Goal: Check status: Check status

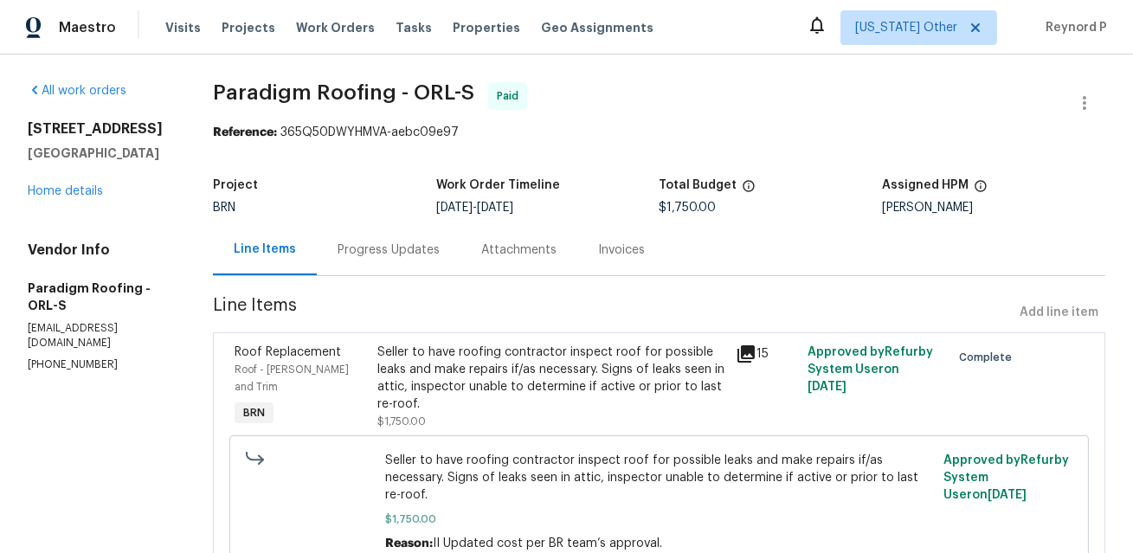
click at [509, 364] on div "Seller to have roofing contractor inspect roof for possible leaks and make repa…" at bounding box center [551, 378] width 348 height 69
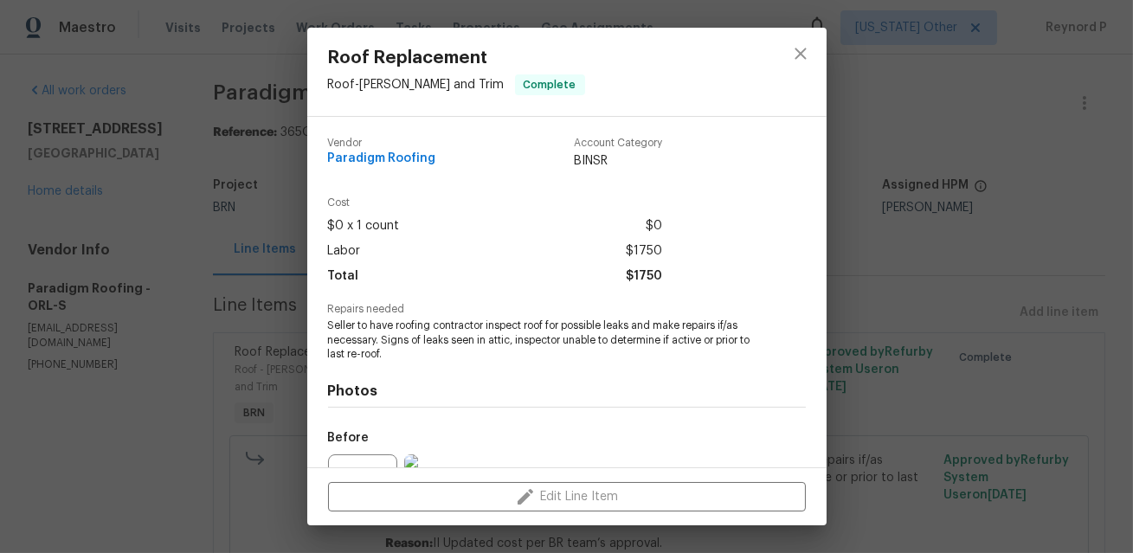
scroll to position [187, 0]
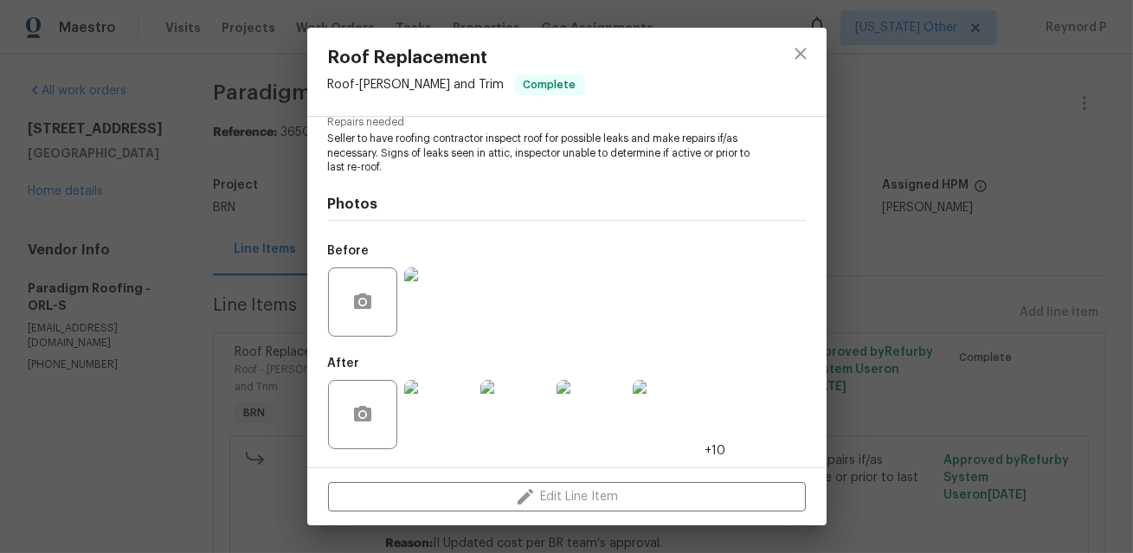
click at [190, 396] on div "Roof Replacement Roof - Eaves and Trim Complete Vendor Paradigm Roofing Account…" at bounding box center [566, 276] width 1133 height 553
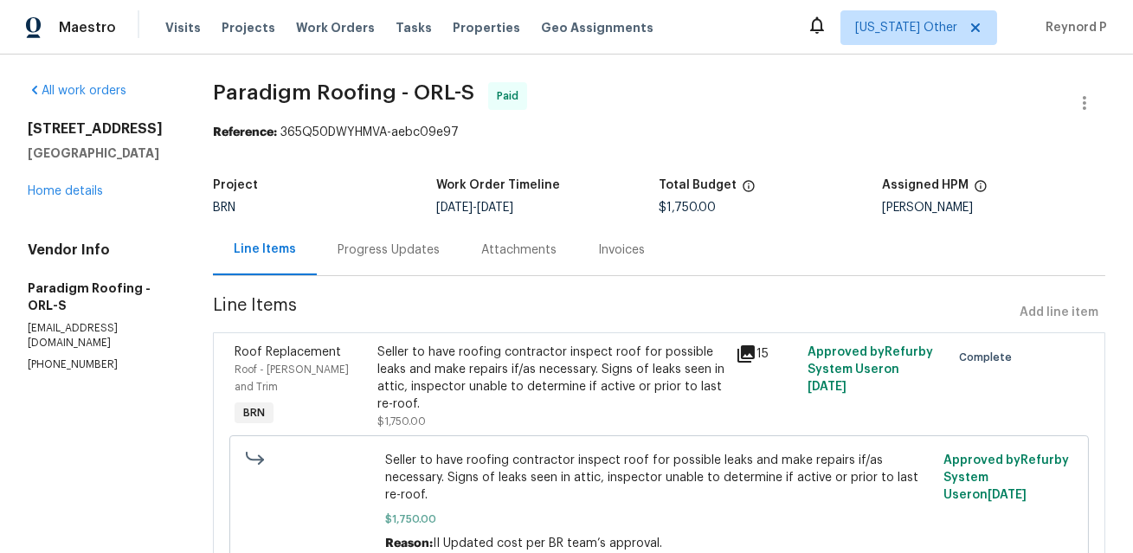
click at [393, 248] on div "Progress Updates" at bounding box center [389, 249] width 102 height 17
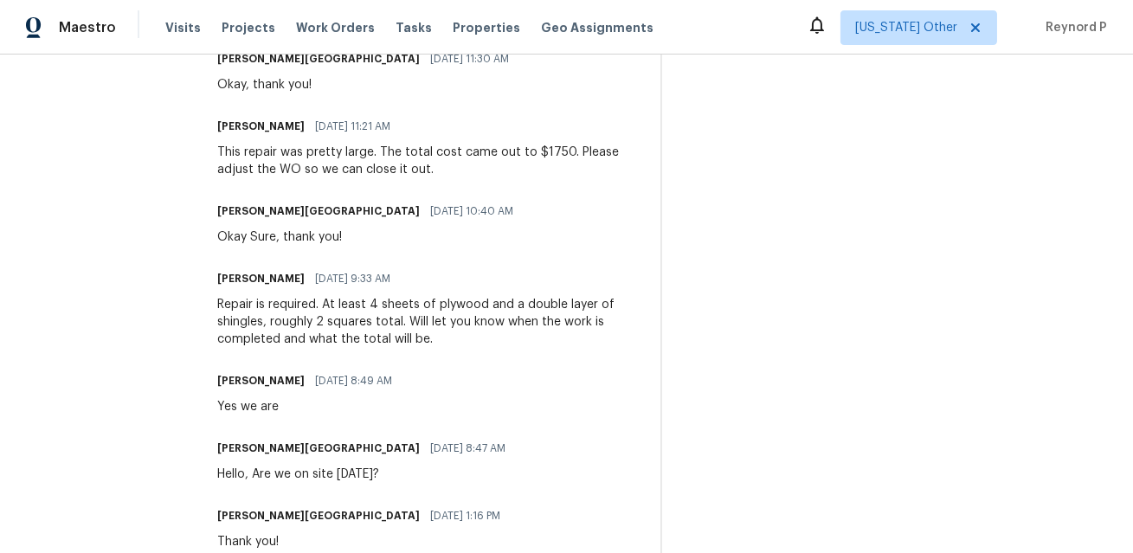
scroll to position [502, 0]
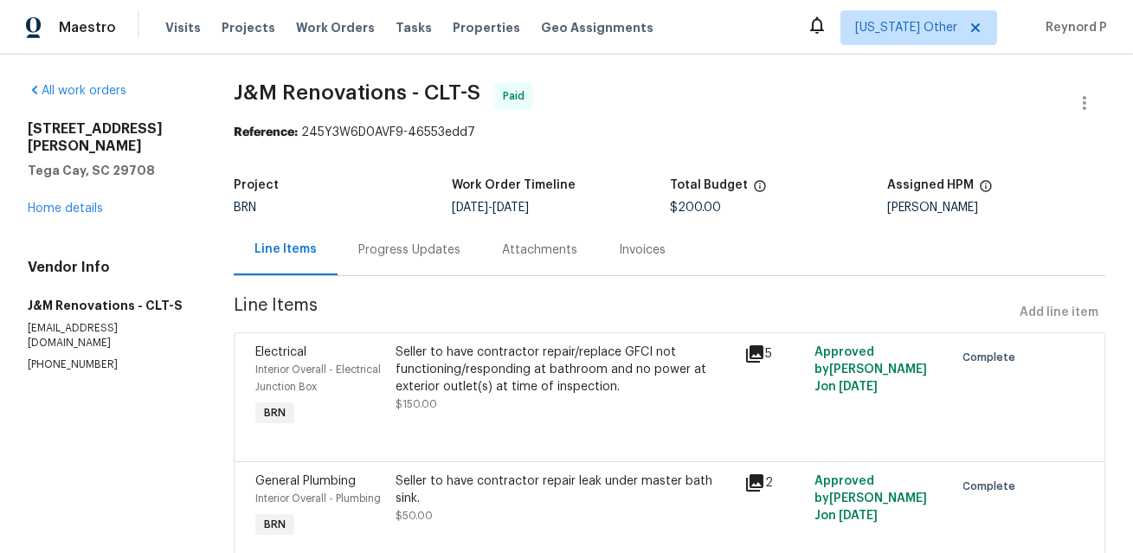
scroll to position [70, 0]
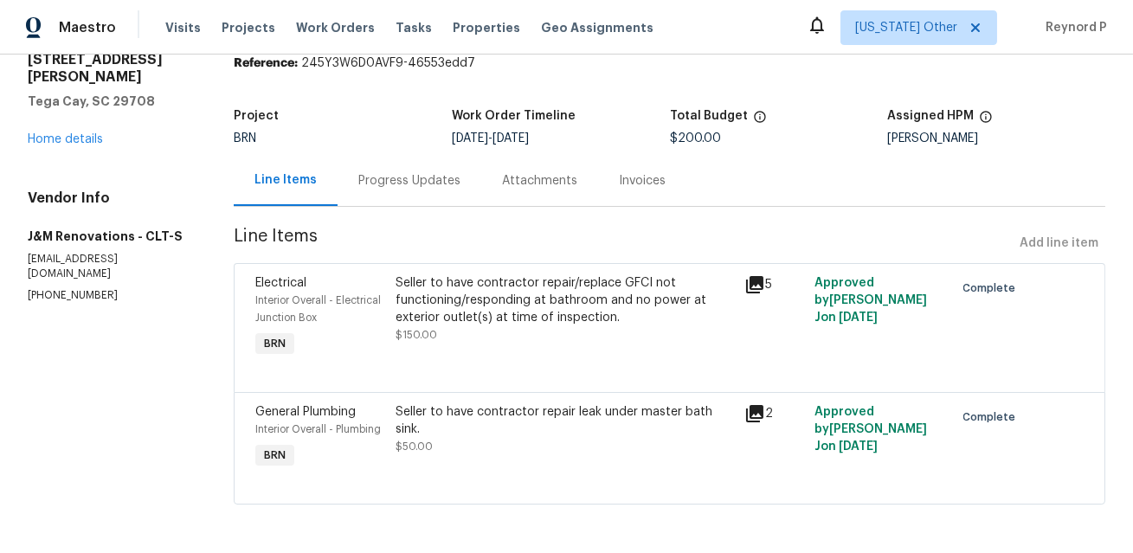
click at [536, 286] on div "Seller to have contractor repair/replace GFCI not functioning/responding at bat…" at bounding box center [565, 300] width 339 height 52
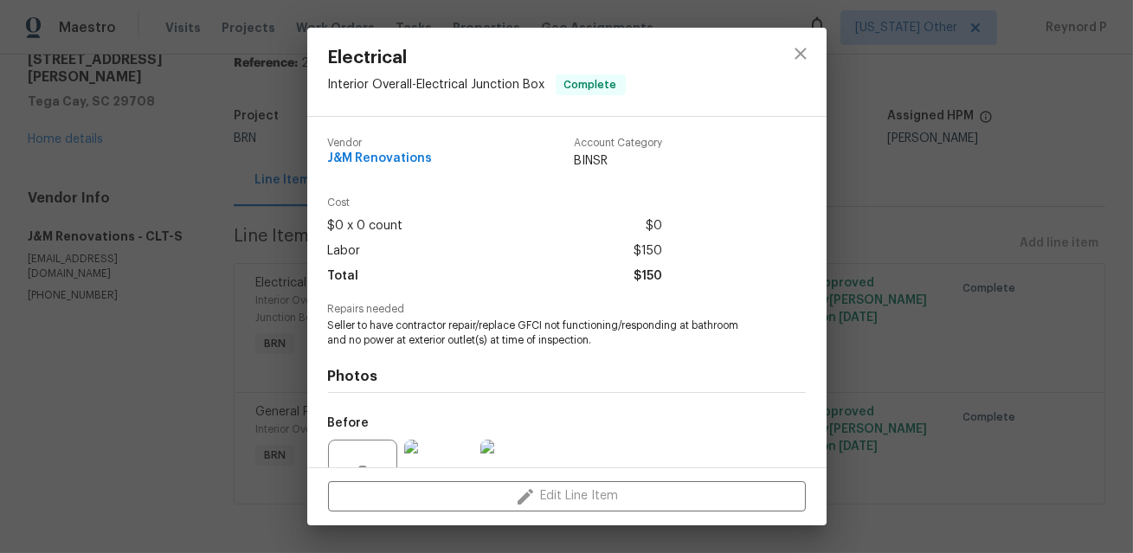
scroll to position [173, 0]
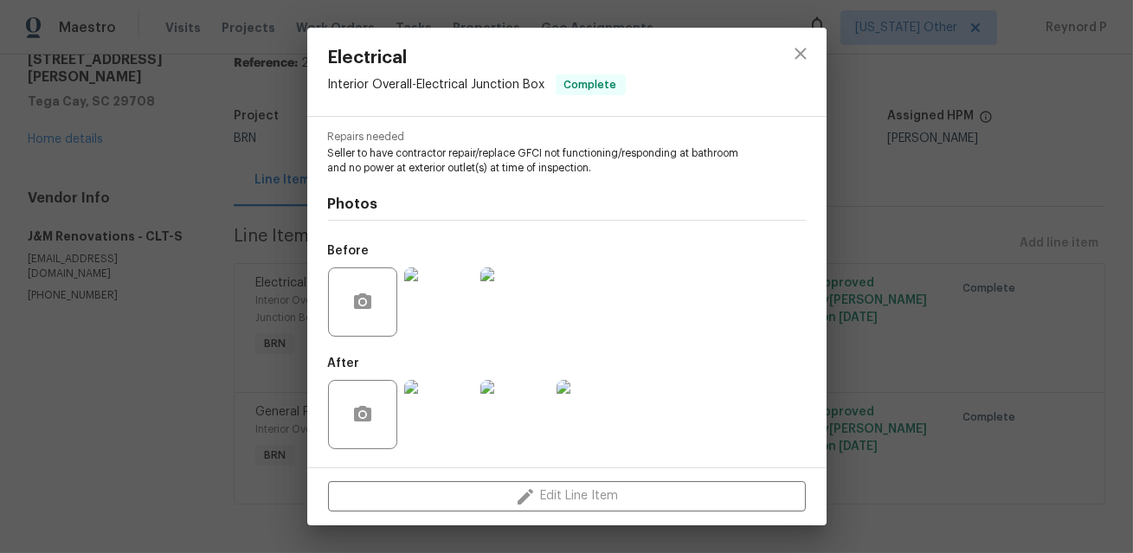
click at [202, 369] on div "Electrical Interior Overall - Electrical Junction Box Complete Vendor J&M Renov…" at bounding box center [566, 276] width 1133 height 553
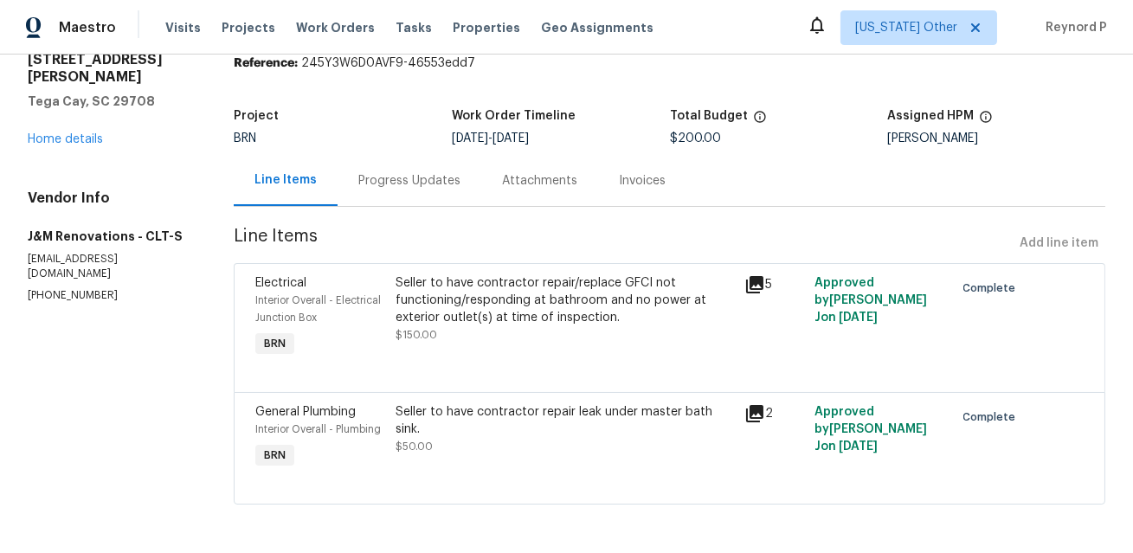
click at [412, 411] on div "Seller to have contractor repair leak under master bath sink." at bounding box center [565, 420] width 339 height 35
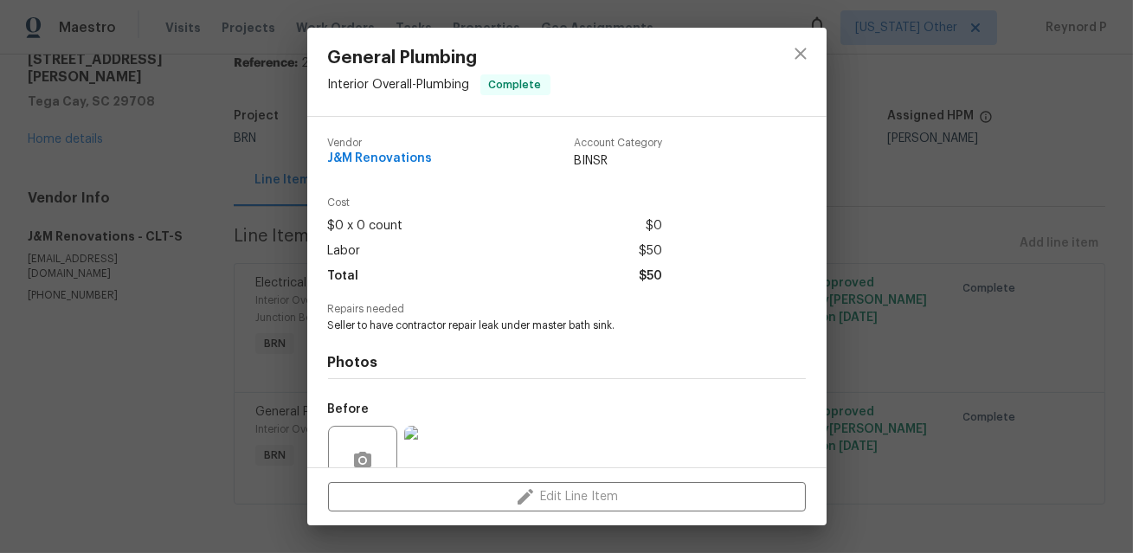
click at [212, 346] on div "General Plumbing Interior Overall - Plumbing Complete Vendor J&M Renovations Ac…" at bounding box center [566, 276] width 1133 height 553
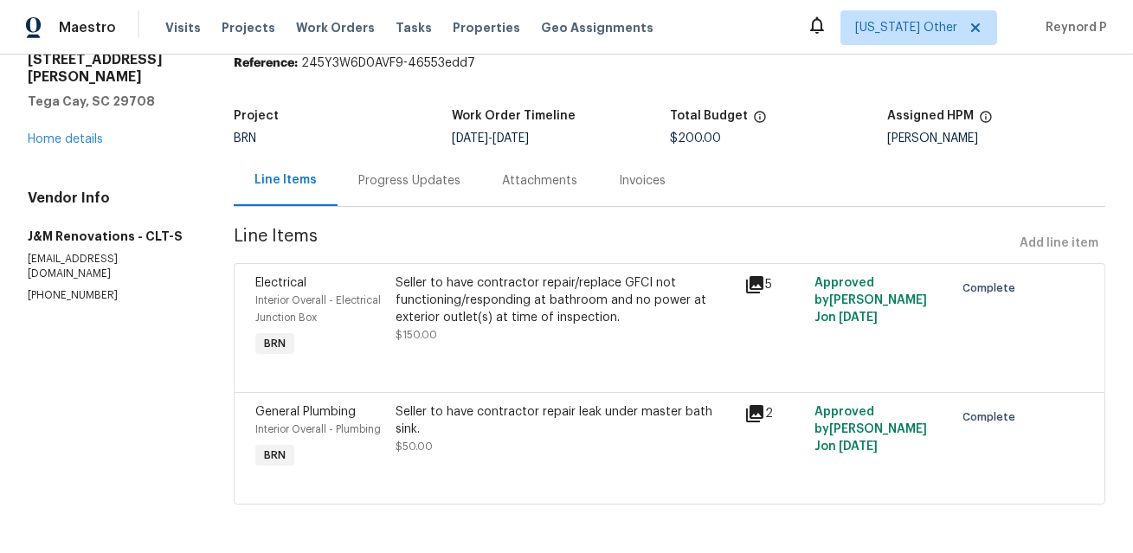
click at [402, 177] on div "Progress Updates" at bounding box center [409, 180] width 102 height 17
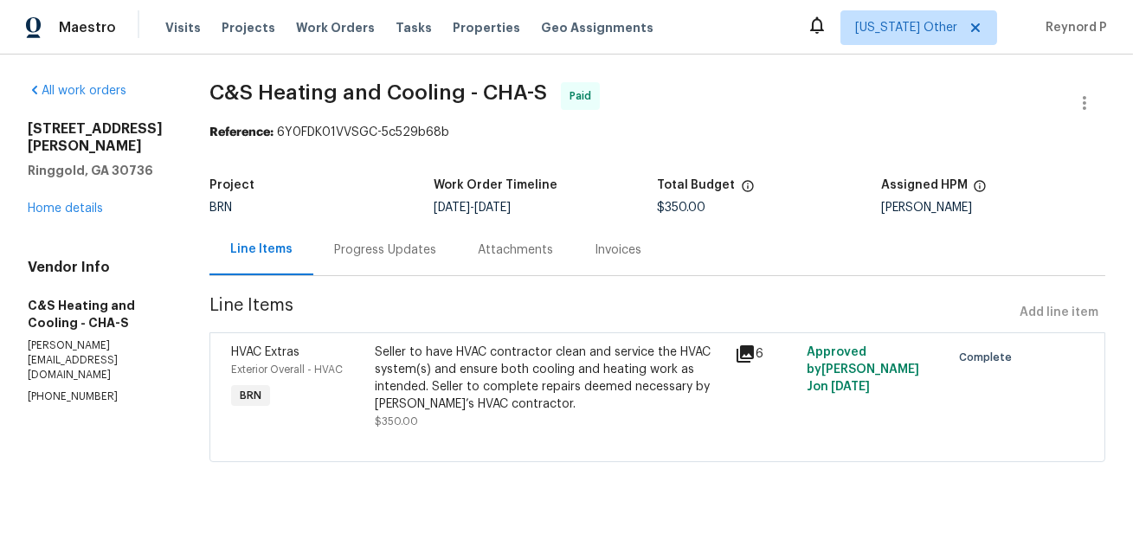
click at [567, 382] on div "Seller to have HVAC contractor clean and service the HVAC system(s) and ensure …" at bounding box center [549, 378] width 349 height 69
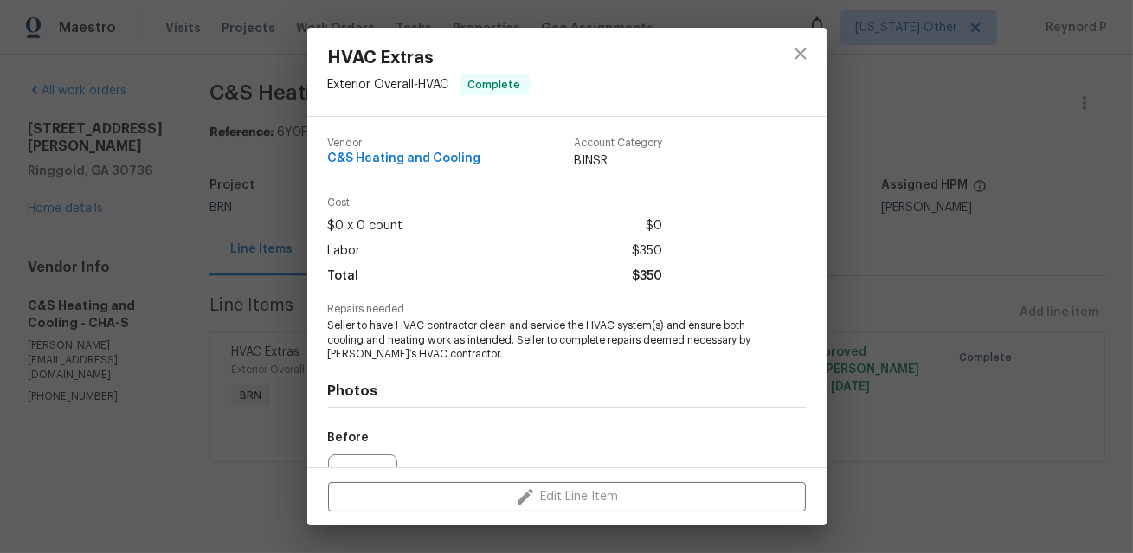
scroll to position [187, 0]
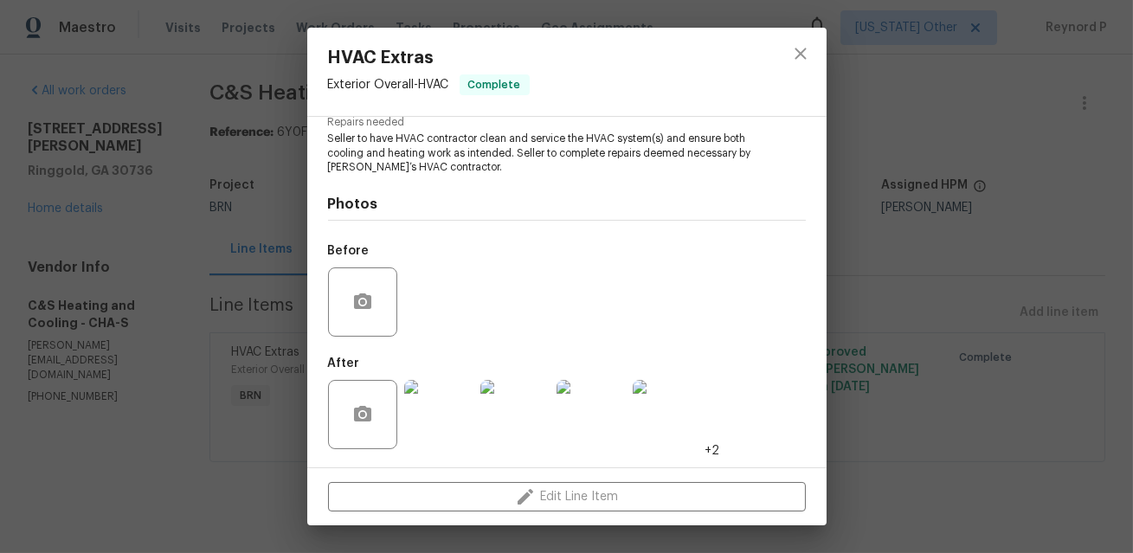
click at [222, 439] on div "HVAC Extras Exterior Overall - HVAC Complete Vendor C&S Heating and Cooling Acc…" at bounding box center [566, 276] width 1133 height 553
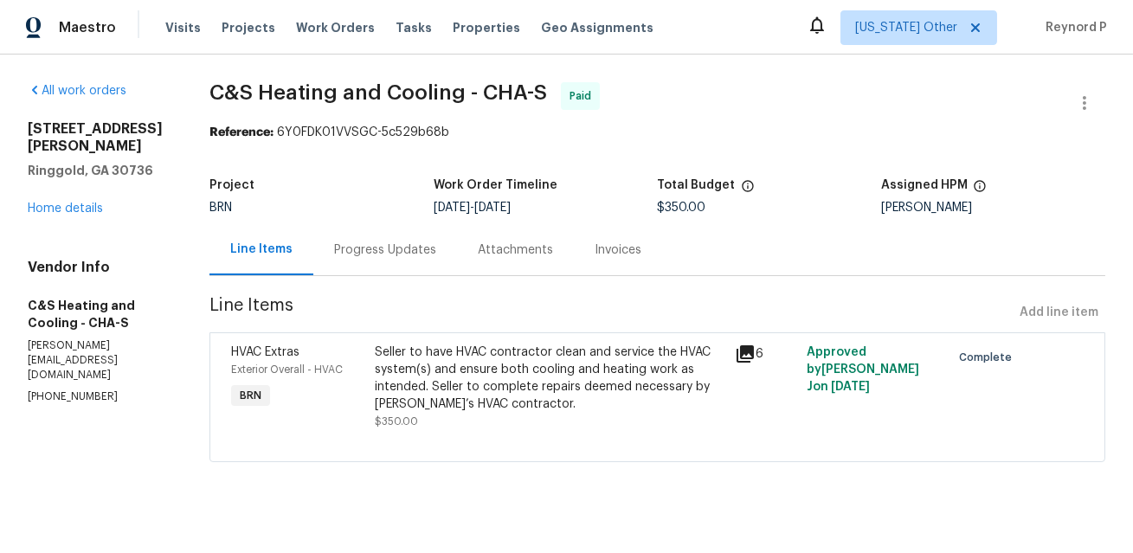
click at [436, 245] on div "Progress Updates" at bounding box center [385, 249] width 102 height 17
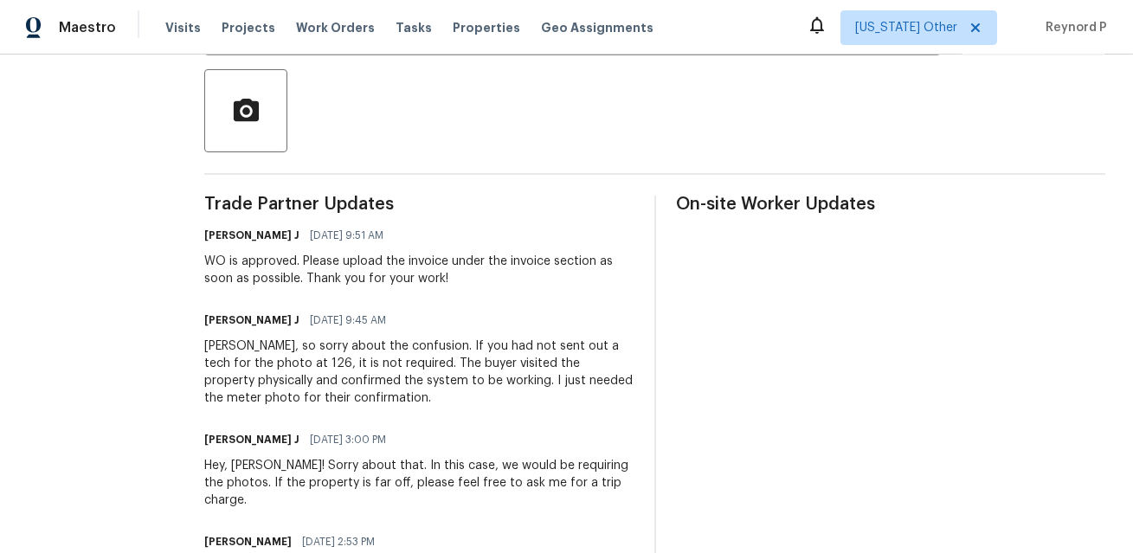
scroll to position [390, 0]
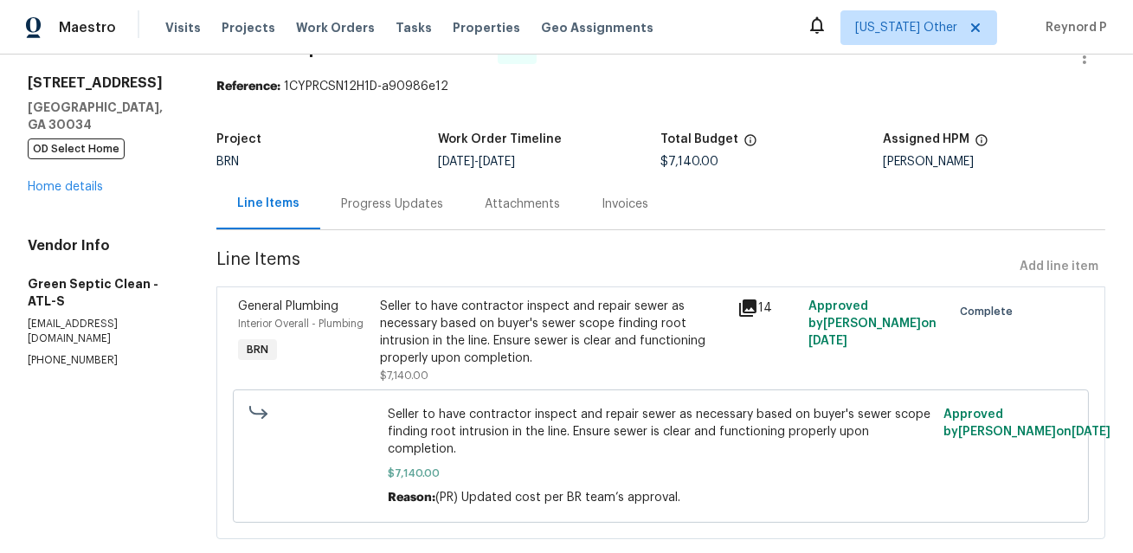
scroll to position [69, 0]
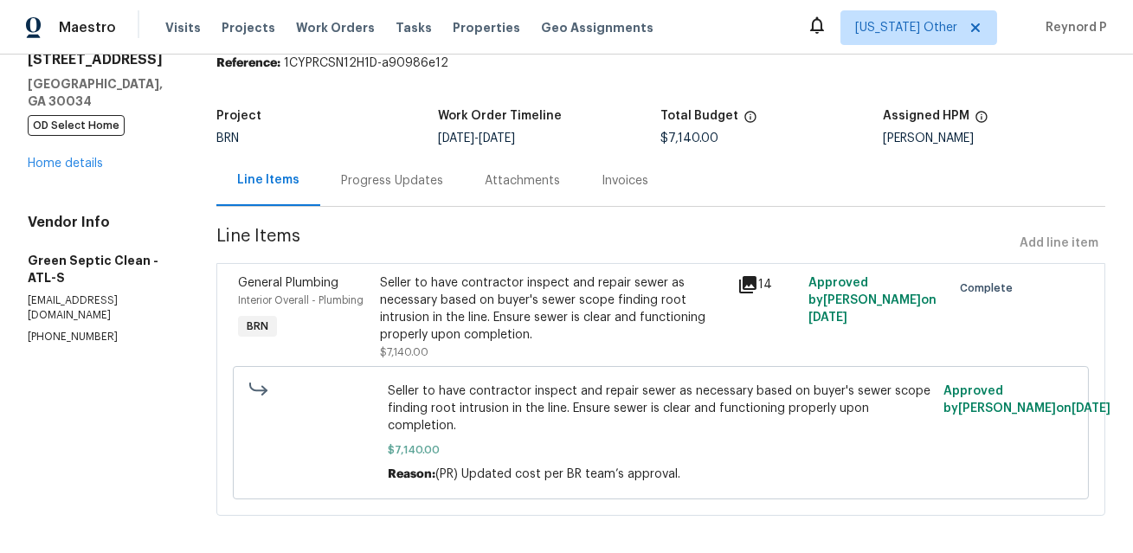
click at [547, 281] on div "Seller to have contractor inspect and repair sewer as necessary based on buyer'…" at bounding box center [554, 308] width 346 height 69
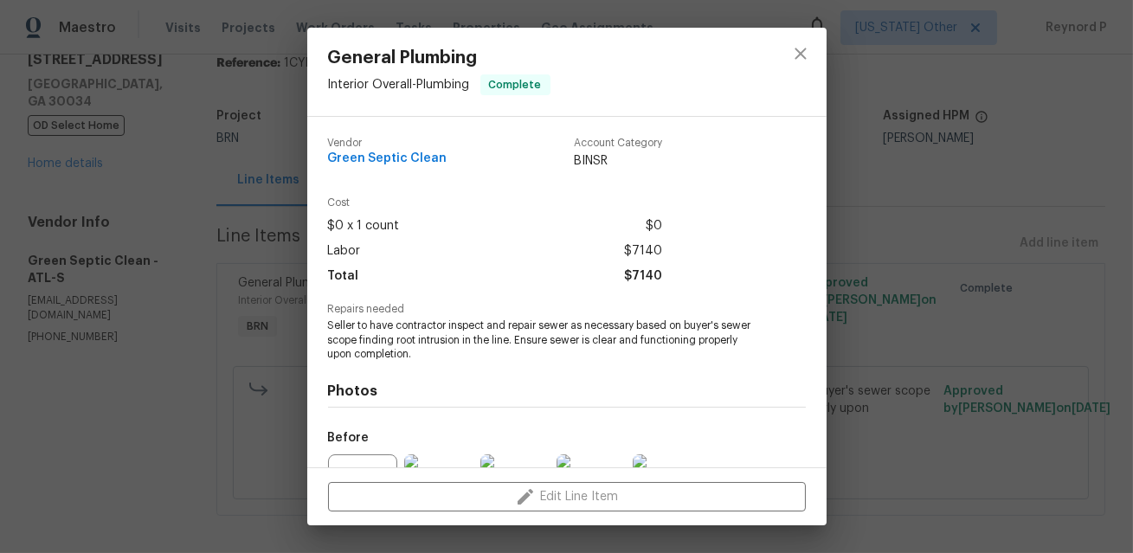
scroll to position [187, 0]
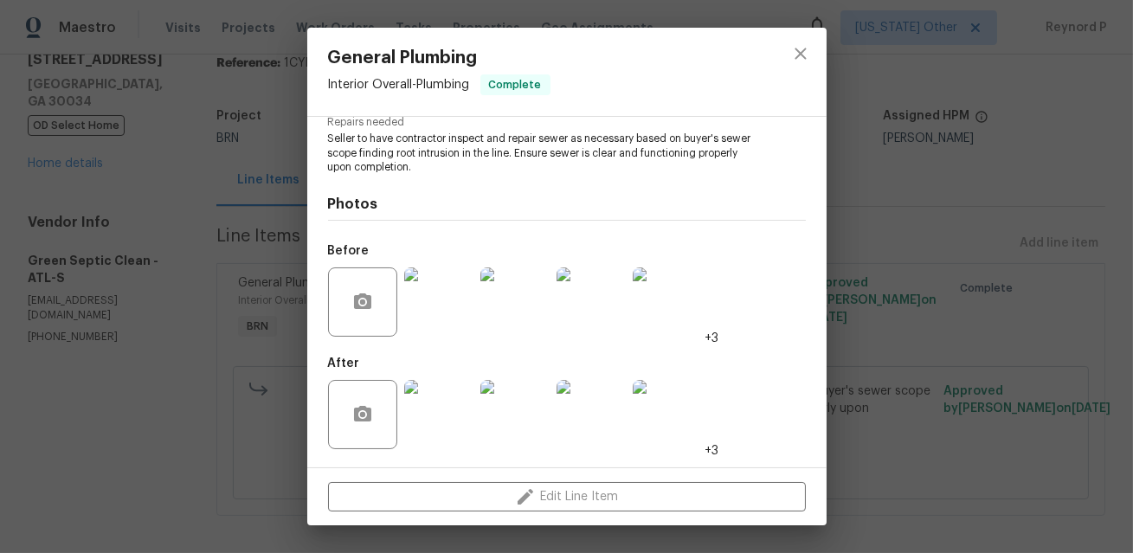
click at [254, 230] on div "General Plumbing Interior Overall - Plumbing Complete Vendor Green Septic Clean…" at bounding box center [566, 276] width 1133 height 553
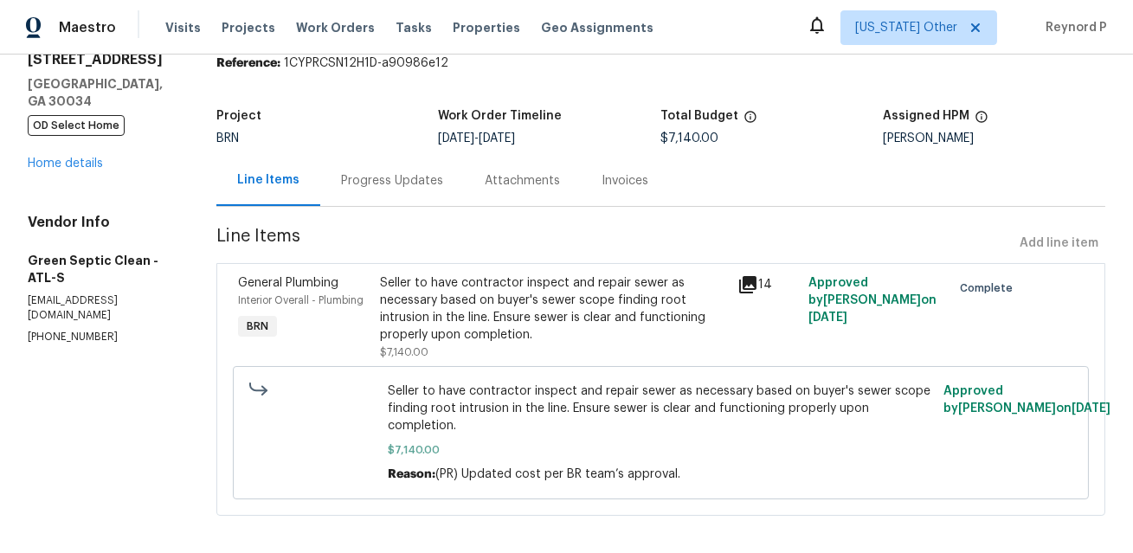
click at [398, 185] on div "Progress Updates" at bounding box center [392, 180] width 102 height 17
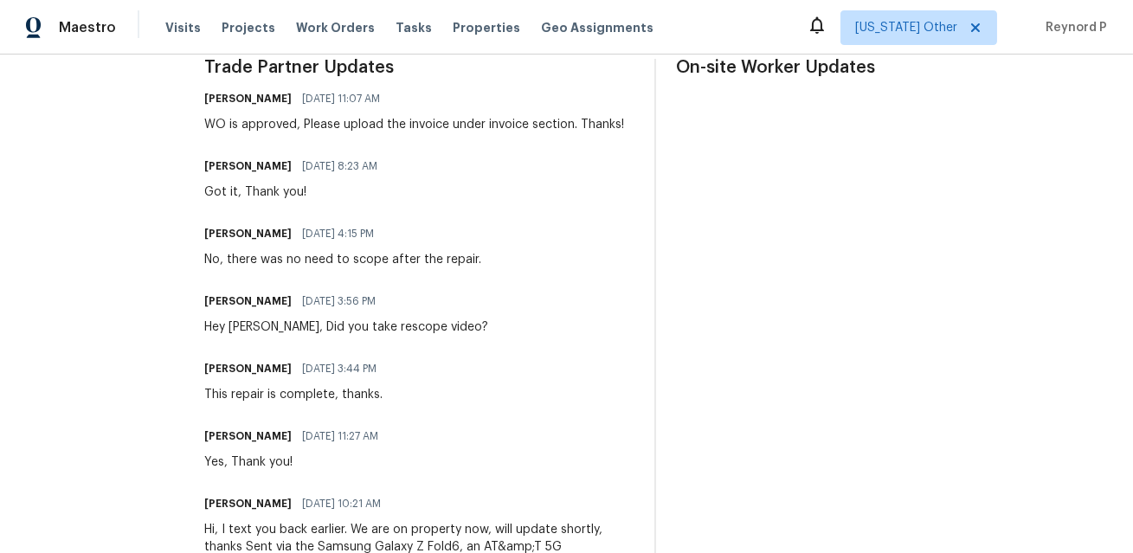
scroll to position [384, 0]
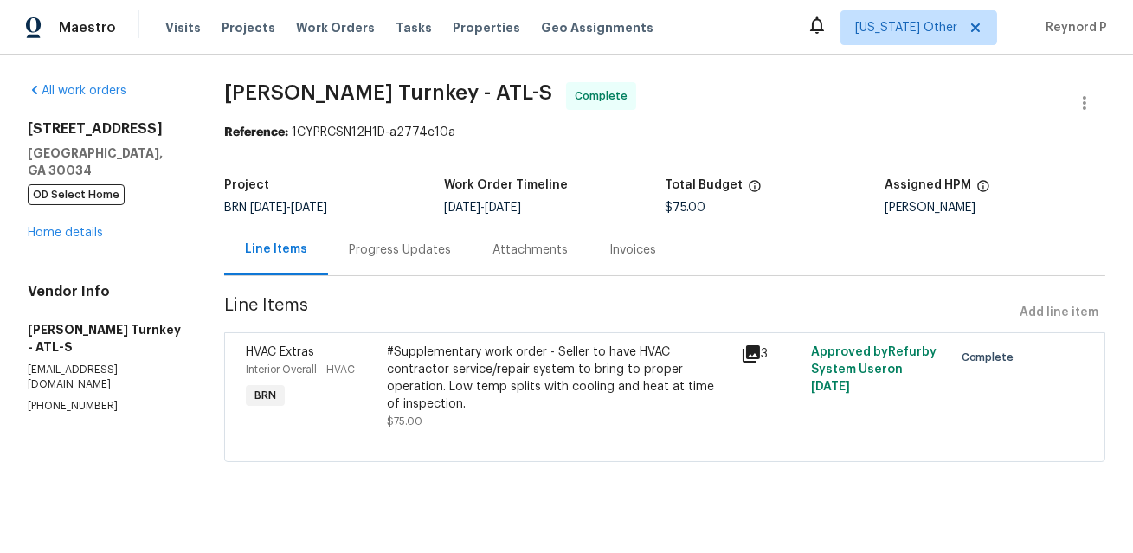
click at [505, 355] on div "#Supplementary work order - Seller to have HVAC contractor service/repair syste…" at bounding box center [558, 378] width 343 height 69
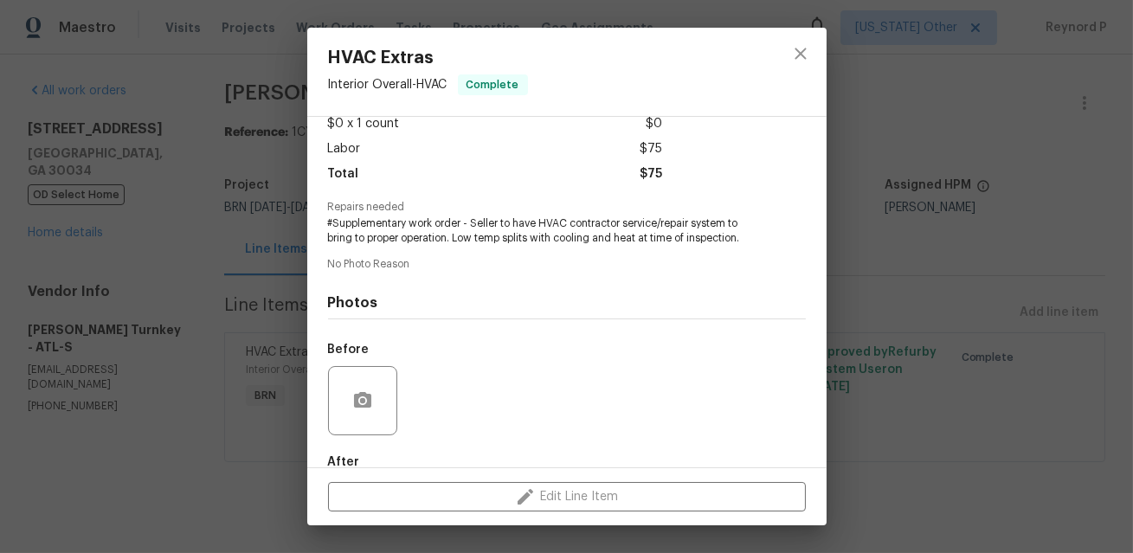
scroll to position [202, 0]
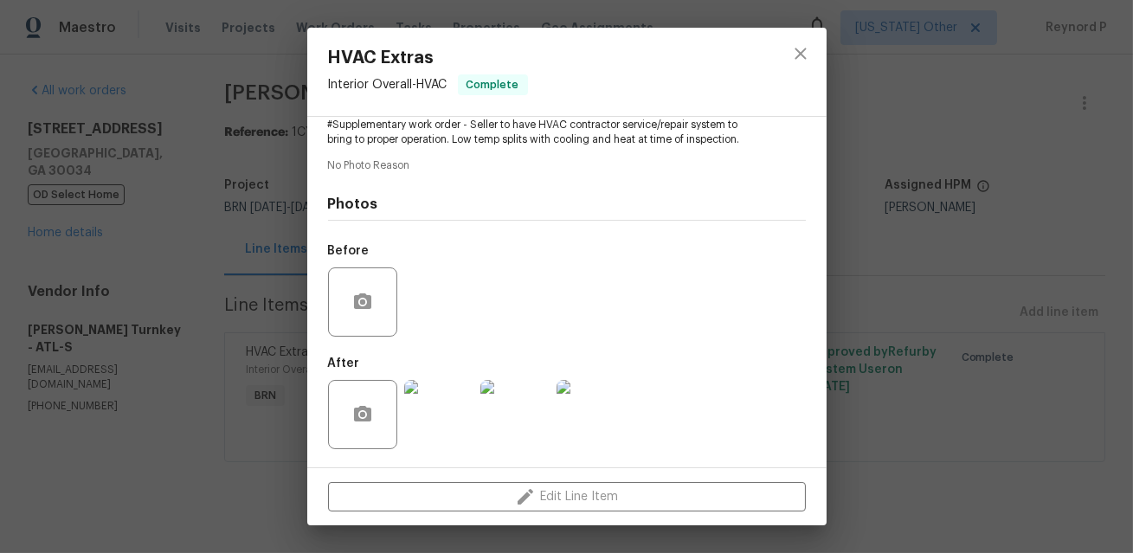
click at [261, 256] on div "HVAC Extras Interior Overall - HVAC Complete Vendor Davis Turnkey Account Categ…" at bounding box center [566, 276] width 1133 height 553
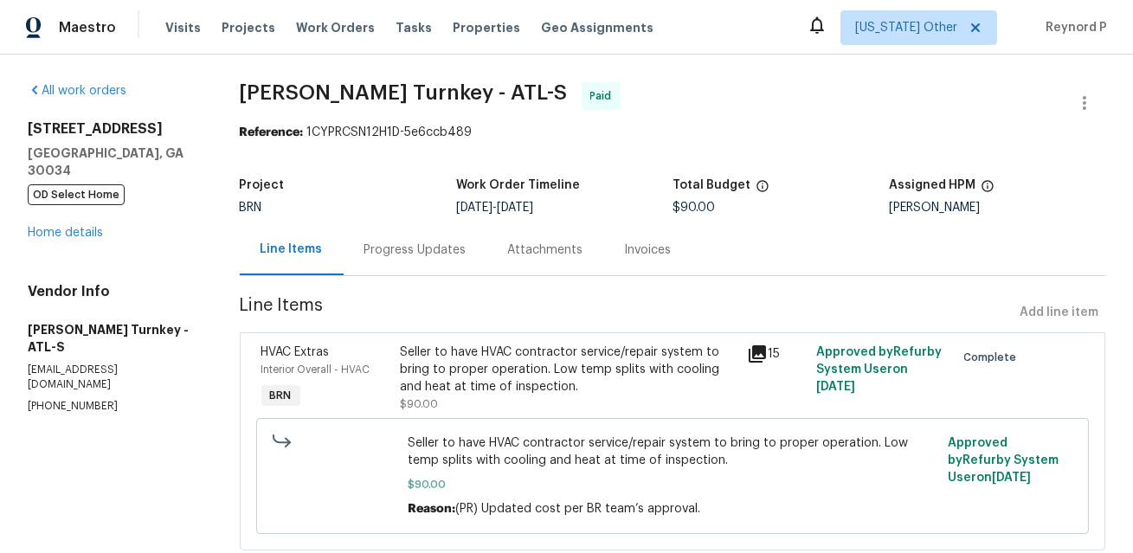
scroll to position [48, 0]
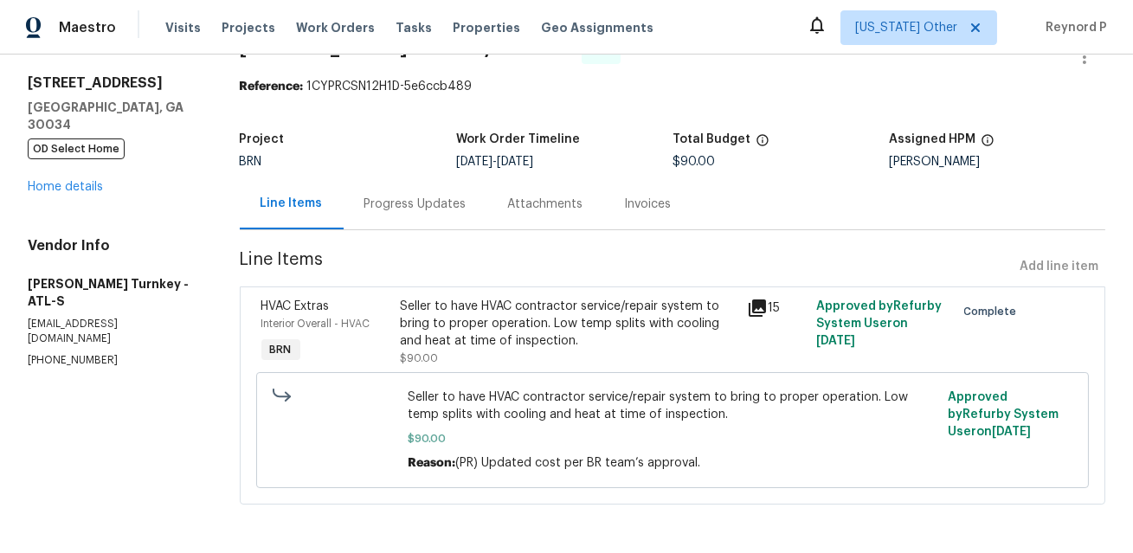
click at [535, 303] on div "Seller to have HVAC contractor service/repair system to bring to proper operati…" at bounding box center [568, 324] width 337 height 52
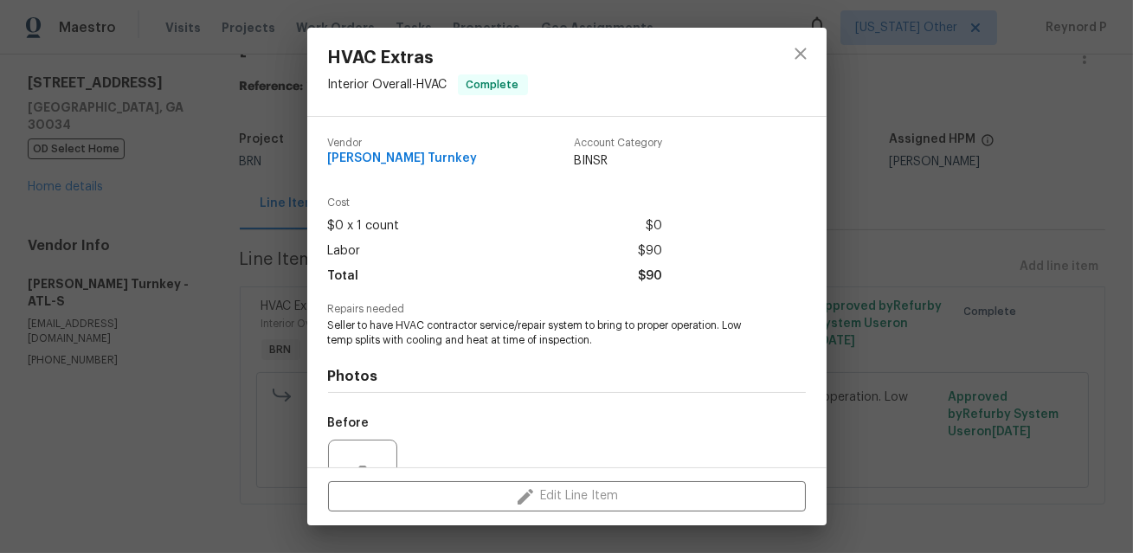
scroll to position [173, 0]
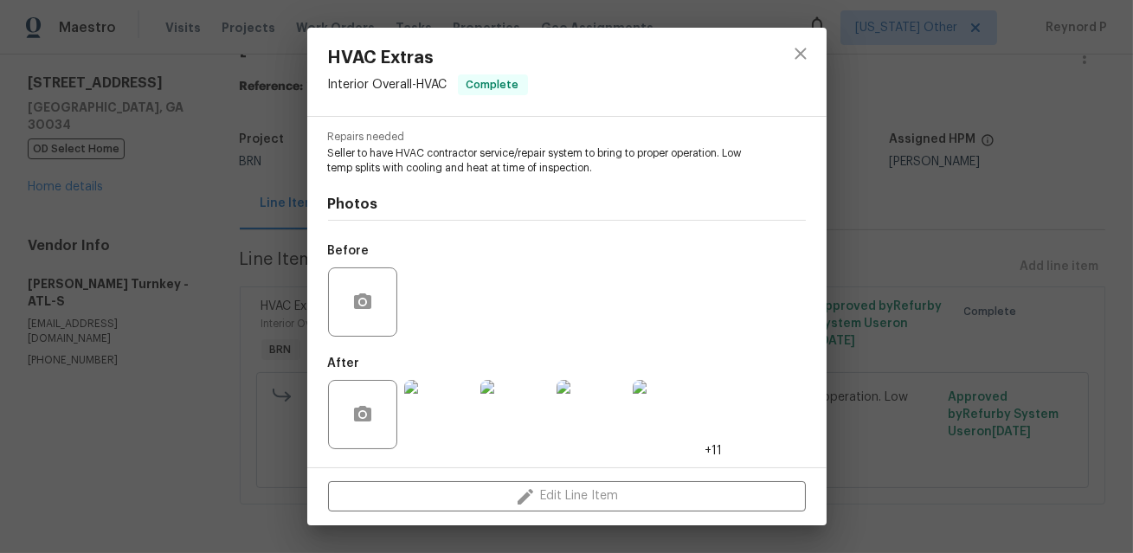
click at [264, 246] on div "HVAC Extras Interior Overall - HVAC Complete Vendor Davis Turnkey Account Categ…" at bounding box center [566, 276] width 1133 height 553
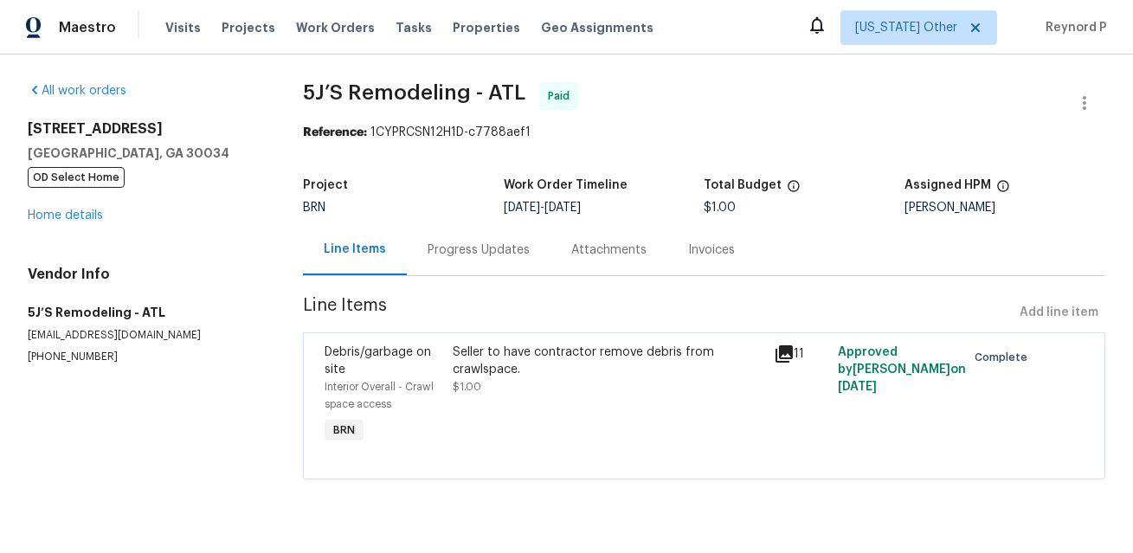
click at [518, 358] on div "Seller to have contractor remove debris from crawlspace." at bounding box center [608, 361] width 310 height 35
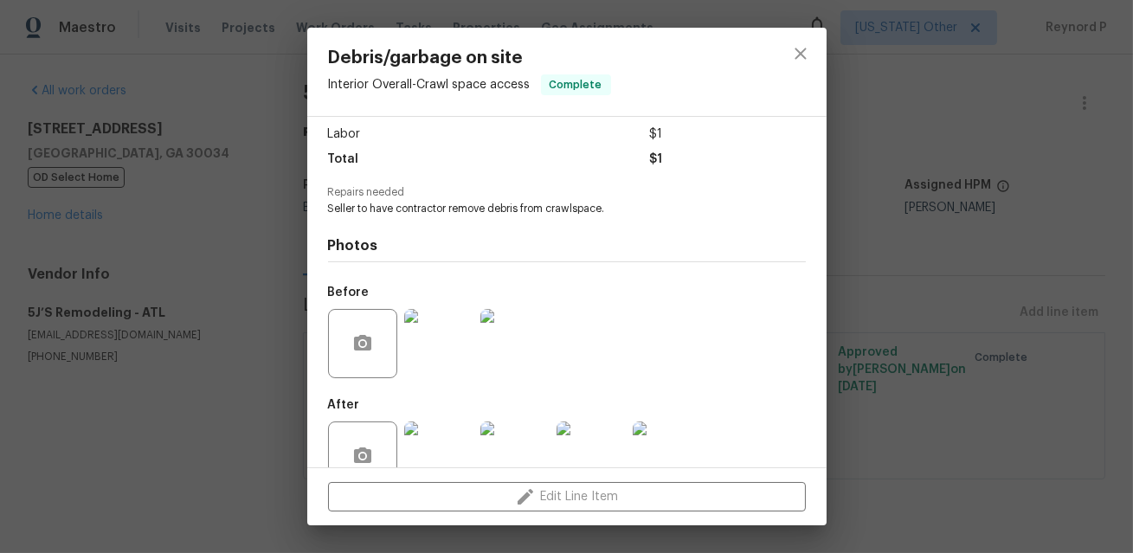
scroll to position [158, 0]
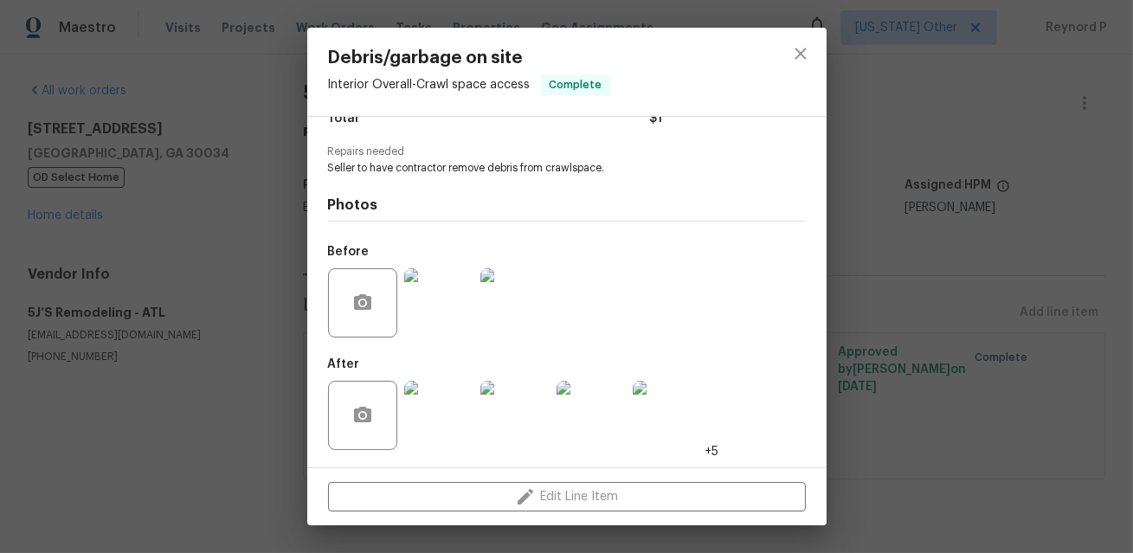
click at [228, 299] on div "Debris/garbage on site Interior Overall - Crawl space access Complete Vendor 5J…" at bounding box center [566, 276] width 1133 height 553
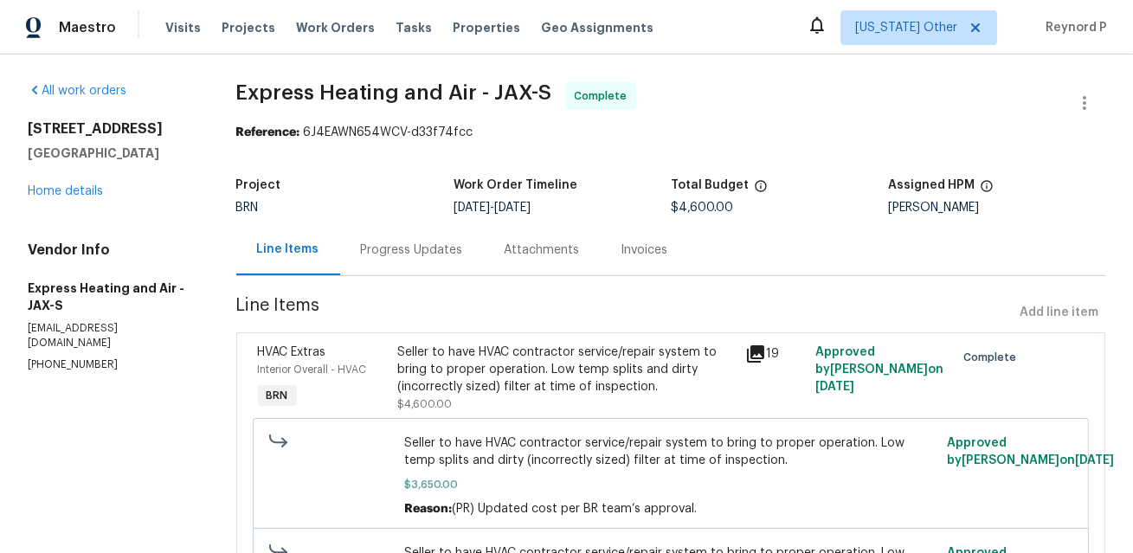
click at [485, 374] on div "Seller to have HVAC contractor service/repair system to bring to proper operati…" at bounding box center [566, 370] width 338 height 52
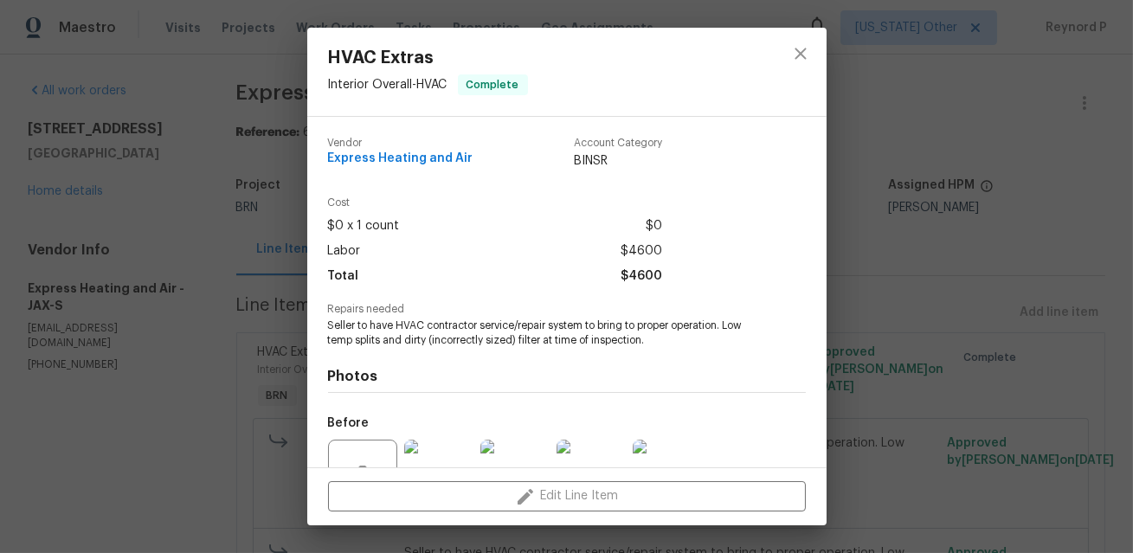
scroll to position [173, 0]
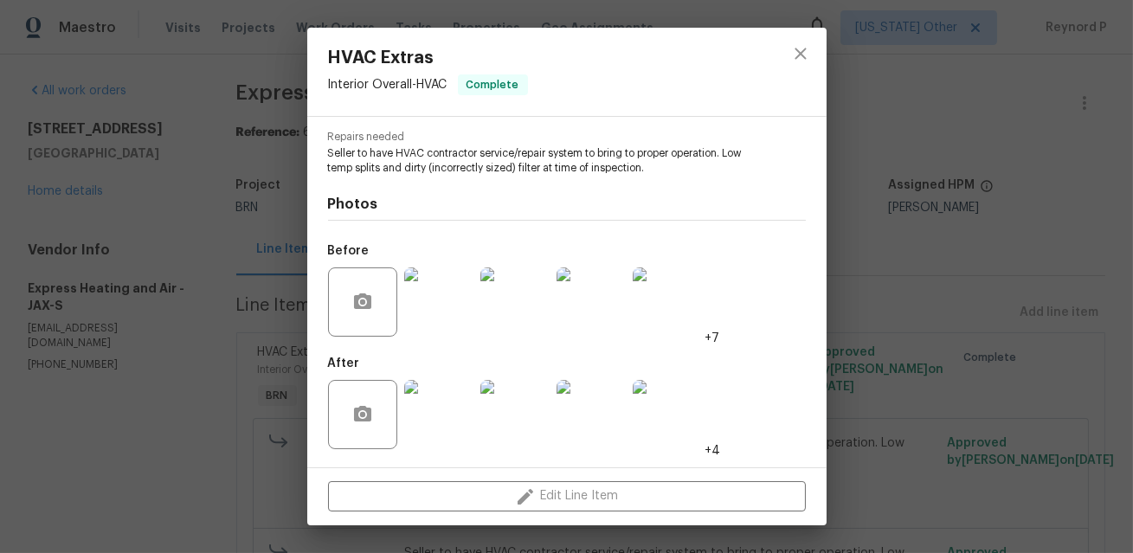
click at [263, 438] on div "HVAC Extras Interior Overall - HVAC Complete Vendor Express Heating and Air Acc…" at bounding box center [566, 276] width 1133 height 553
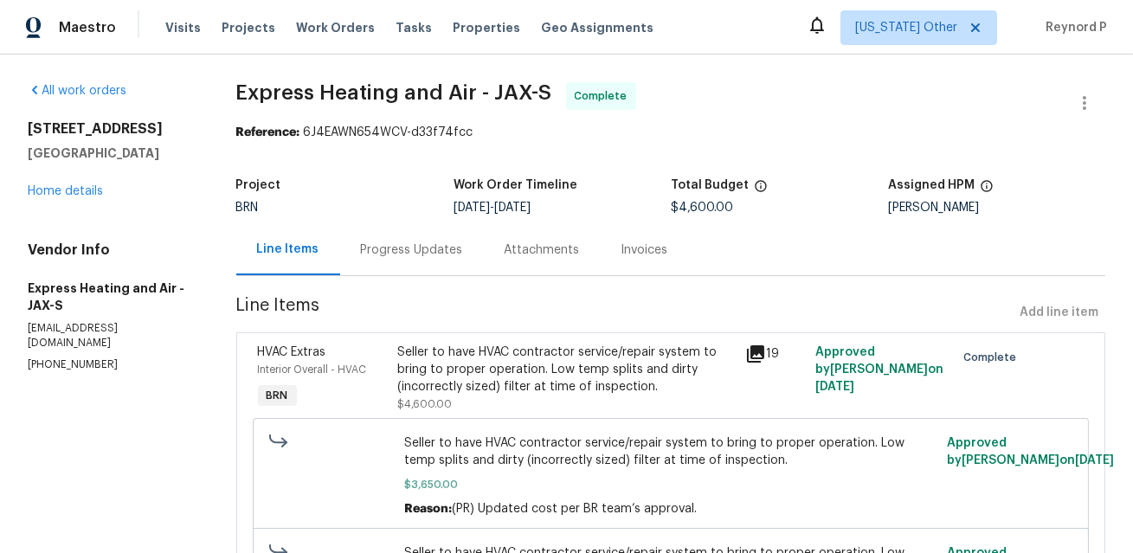
click at [390, 248] on div "Progress Updates" at bounding box center [412, 249] width 102 height 17
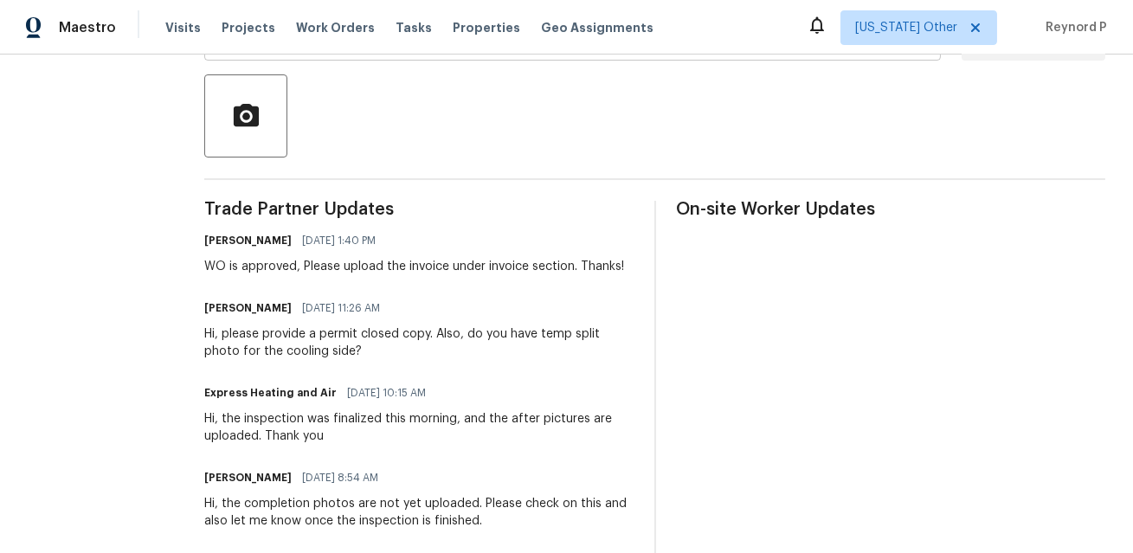
scroll to position [219, 0]
